Goal: Find specific page/section: Find specific page/section

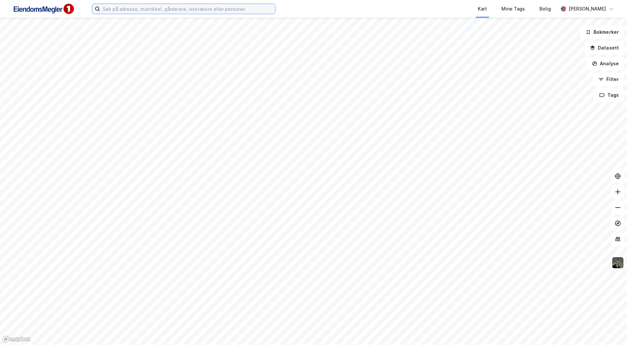
click at [146, 11] on input at bounding box center [187, 9] width 175 height 10
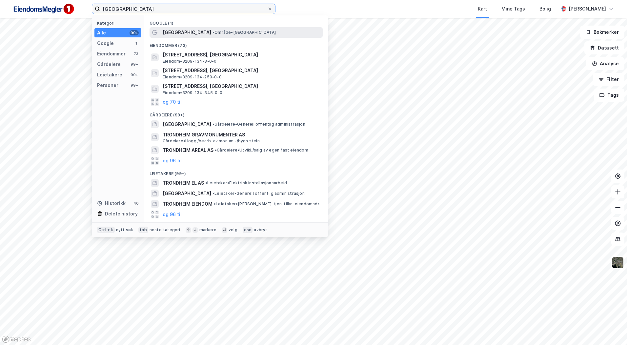
type input "trondheim"
click at [201, 36] on div "Trondheim • Område • Trondheim" at bounding box center [242, 33] width 159 height 8
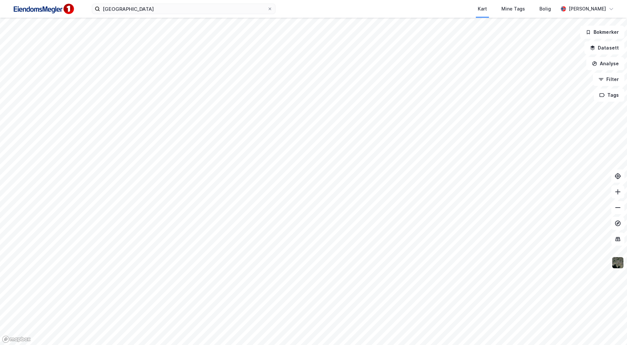
click at [620, 266] on img at bounding box center [617, 262] width 12 height 12
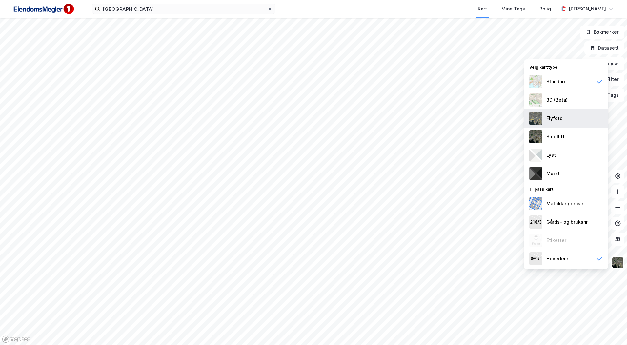
click at [562, 119] on div "Flyfoto" at bounding box center [566, 118] width 84 height 18
